Goal: Task Accomplishment & Management: Use online tool/utility

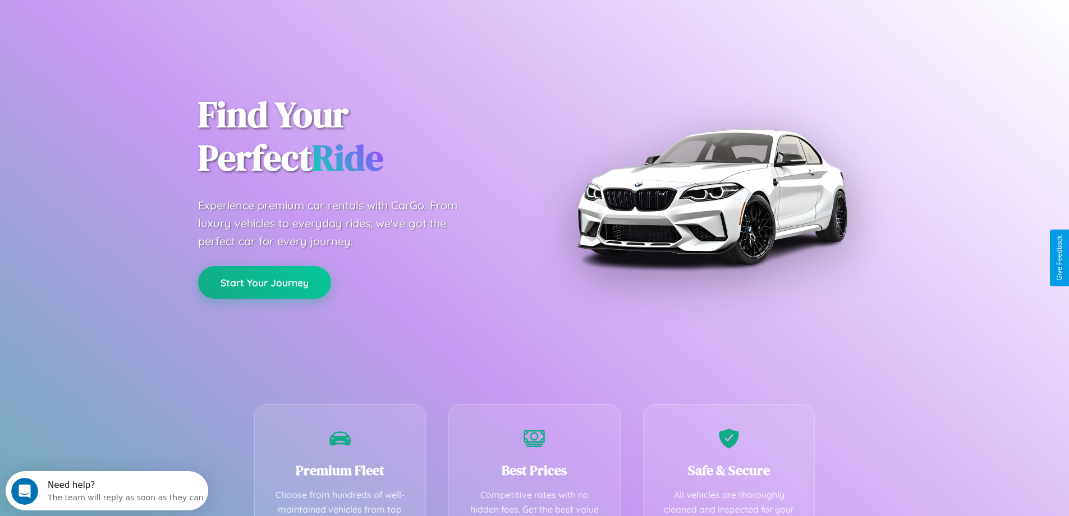
click at [264, 282] on button "Start Your Journey" at bounding box center [264, 282] width 133 height 33
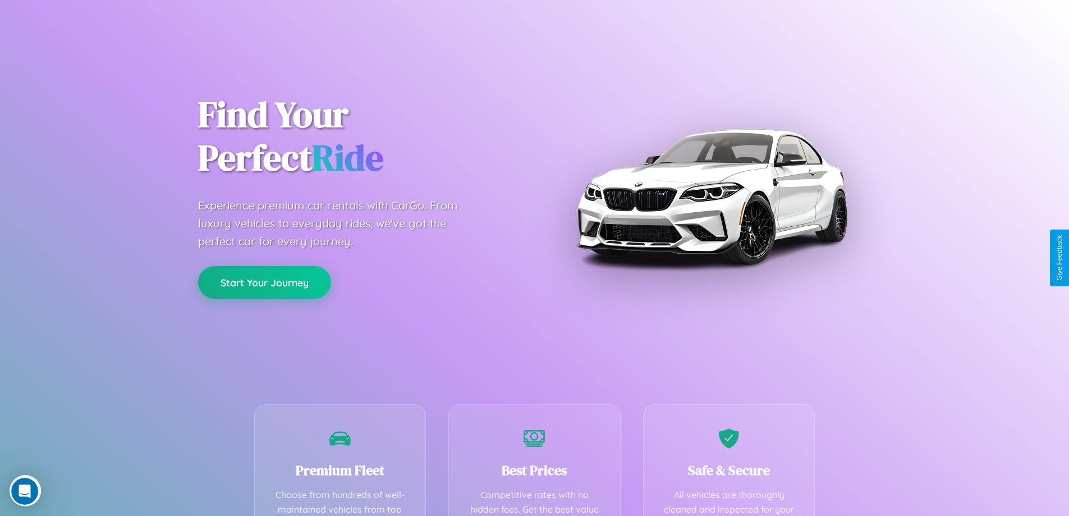
click at [264, 282] on button "Start Your Journey" at bounding box center [264, 282] width 133 height 33
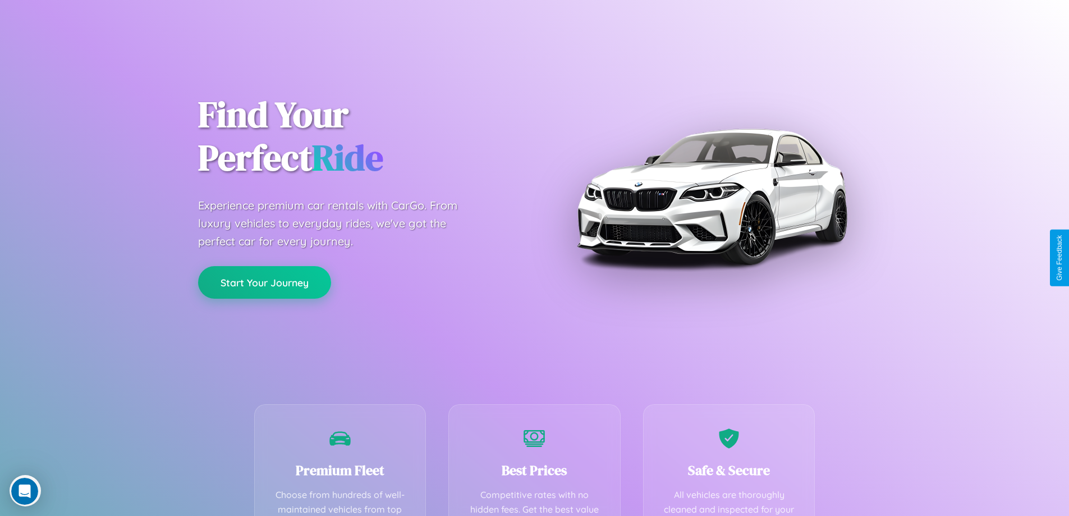
click at [264, 282] on button "Start Your Journey" at bounding box center [264, 282] width 133 height 33
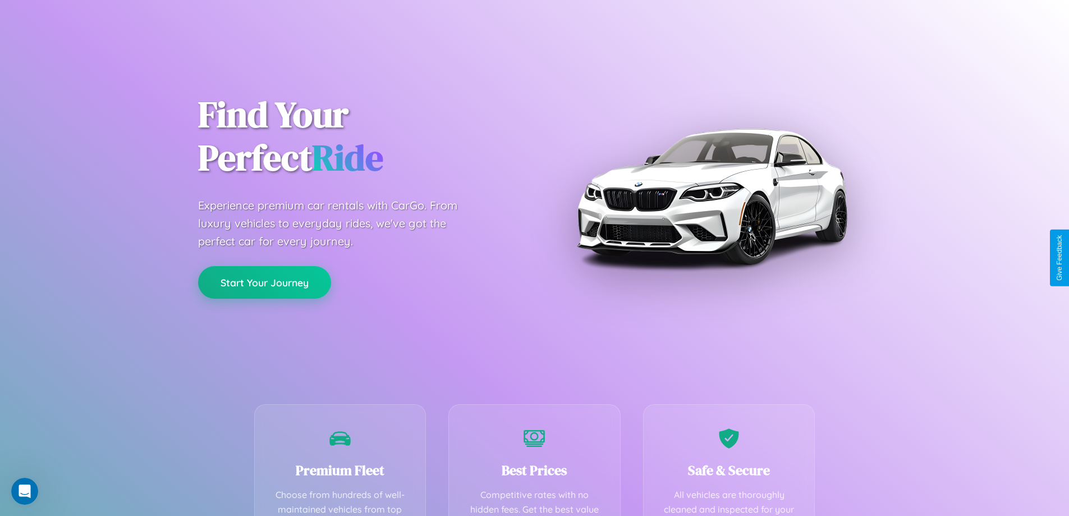
click at [264, 282] on button "Start Your Journey" at bounding box center [264, 282] width 133 height 33
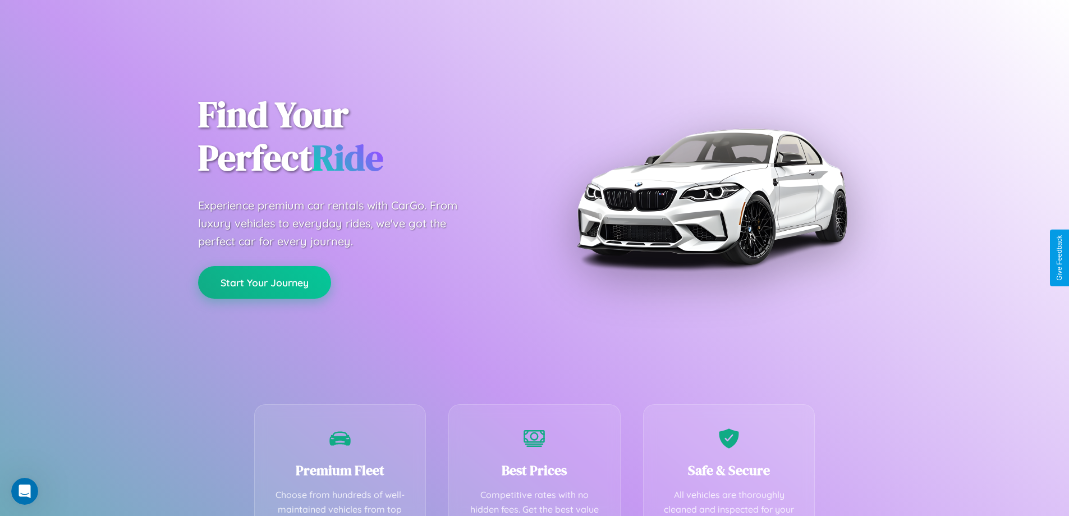
click at [264, 282] on button "Start Your Journey" at bounding box center [264, 282] width 133 height 33
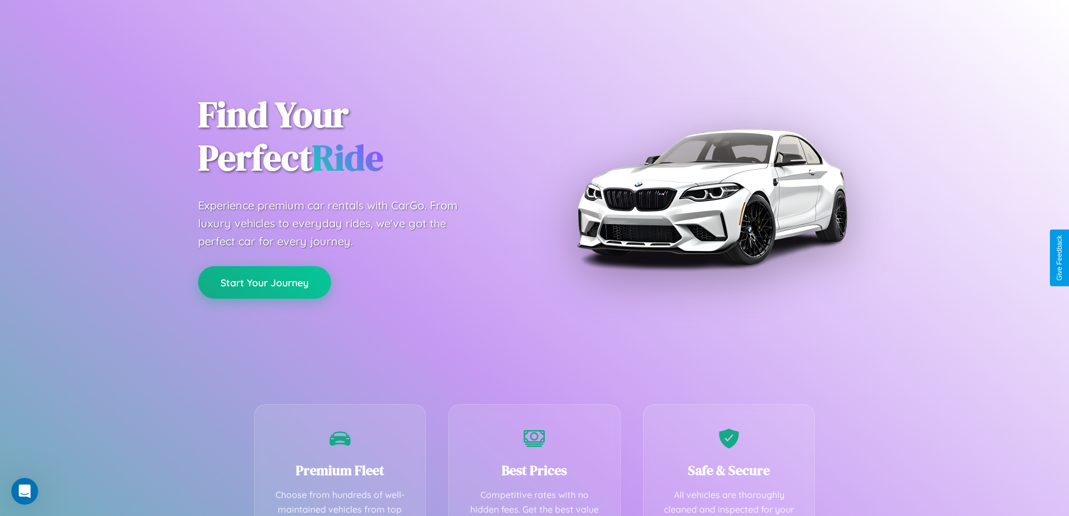
click at [264, 282] on button "Start Your Journey" at bounding box center [264, 282] width 133 height 33
